Goal: Task Accomplishment & Management: Use online tool/utility

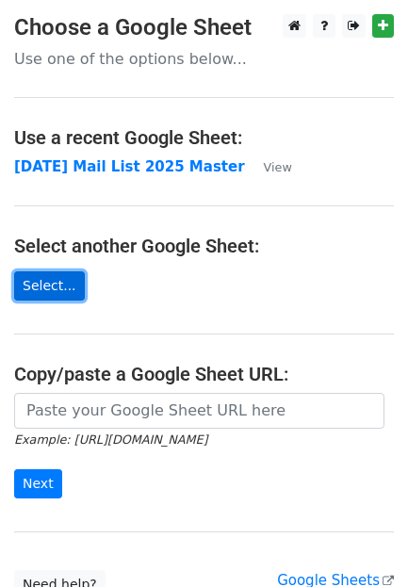
click at [41, 282] on link "Select..." at bounding box center [49, 286] width 71 height 29
click at [34, 281] on link "Select..." at bounding box center [49, 286] width 71 height 29
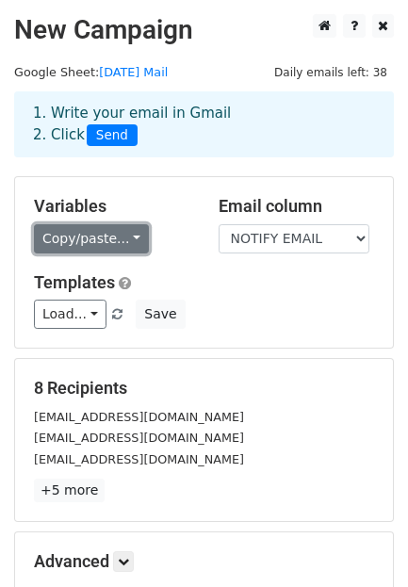
click at [84, 225] on link "Copy/paste..." at bounding box center [91, 238] width 115 height 29
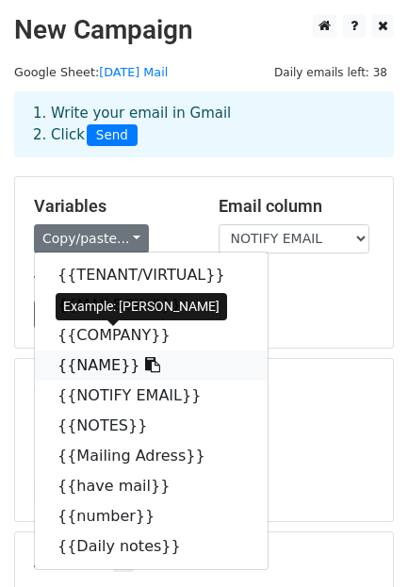
click at [74, 351] on link "{{NAME}}" at bounding box center [151, 366] width 233 height 30
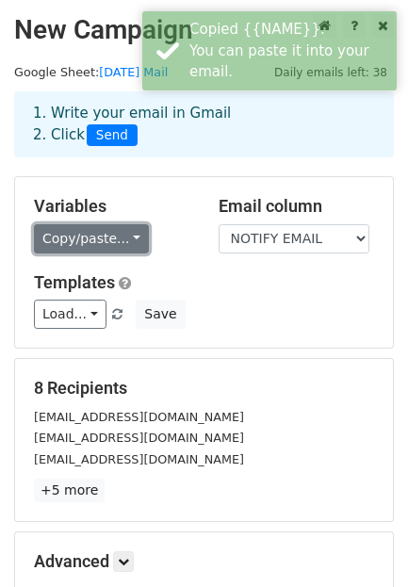
click at [99, 224] on link "Copy/paste..." at bounding box center [91, 238] width 115 height 29
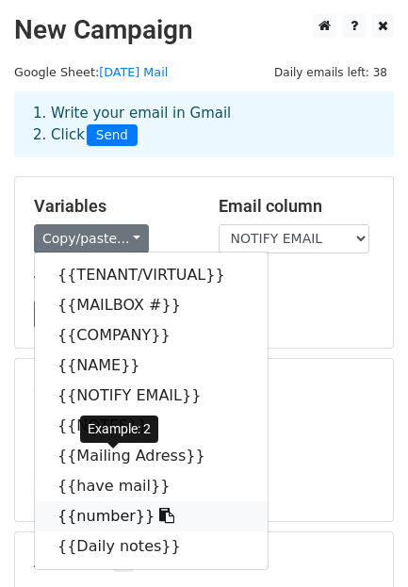
click at [159, 508] on icon at bounding box center [166, 515] width 15 height 15
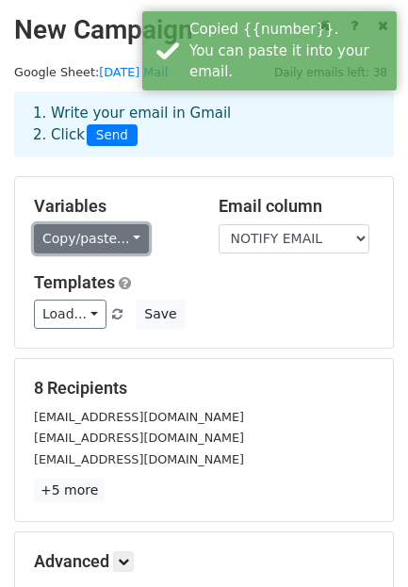
click at [99, 224] on link "Copy/paste..." at bounding box center [91, 238] width 115 height 29
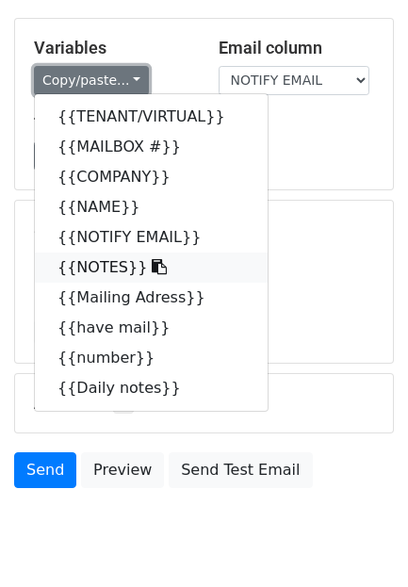
scroll to position [169, 0]
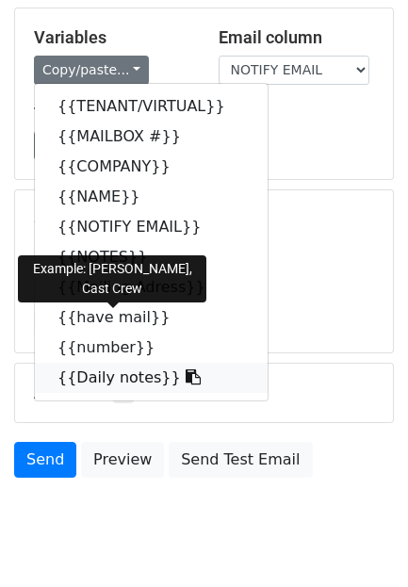
click at [99, 363] on link "{{Daily notes}}" at bounding box center [151, 378] width 233 height 30
